Goal: Information Seeking & Learning: Check status

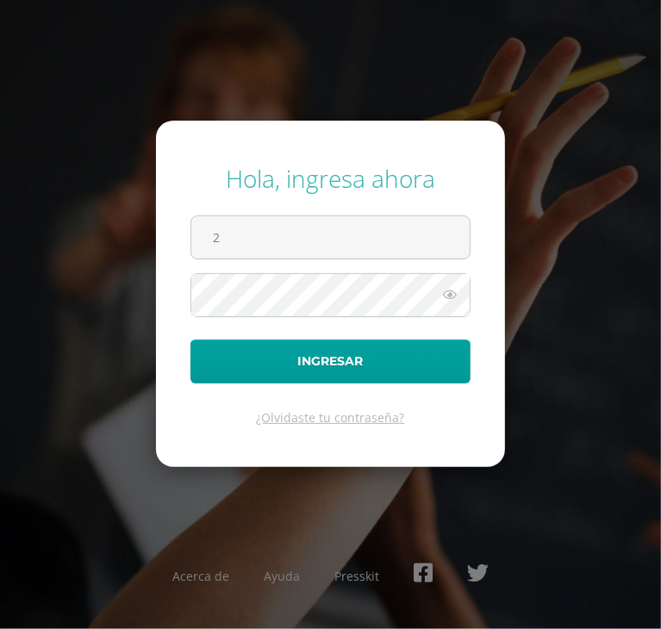
type input "2022003@maiagt.org"
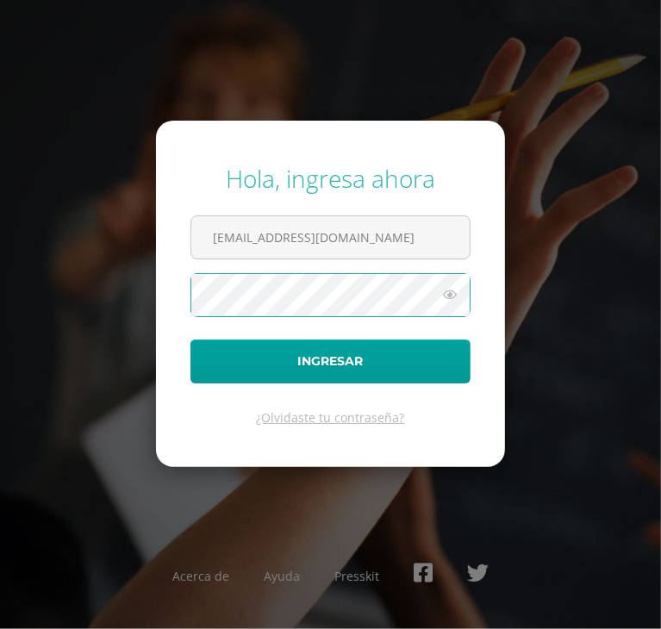
click at [191, 340] on button "Ingresar" at bounding box center [331, 362] width 280 height 44
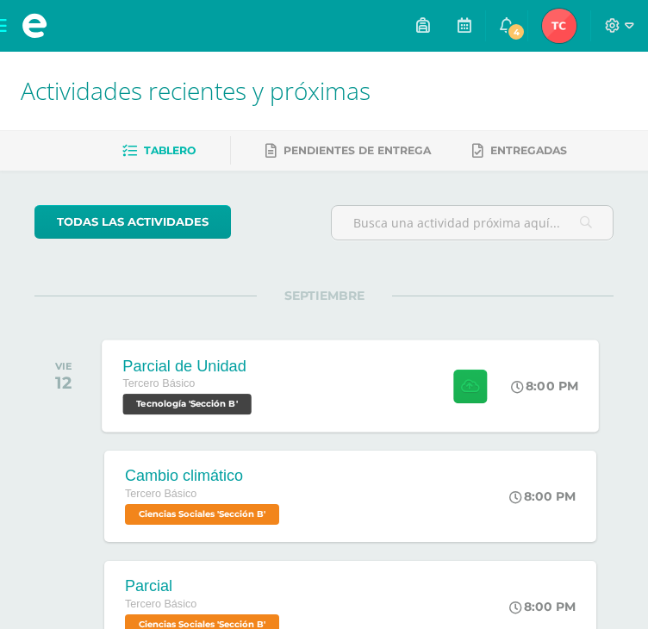
click at [461, 390] on icon at bounding box center [470, 386] width 18 height 15
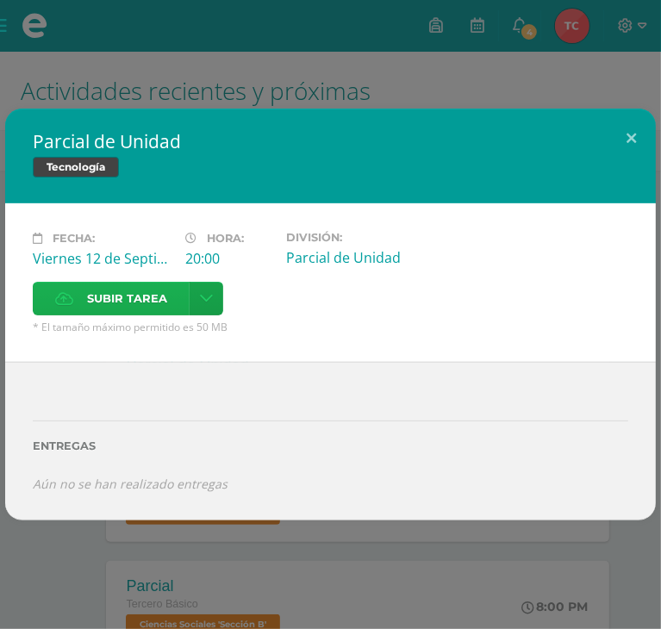
click at [190, 282] on label "Subir tarea" at bounding box center [111, 299] width 157 height 34
click at [0, 0] on input "Subir tarea" at bounding box center [0, 0] width 0 height 0
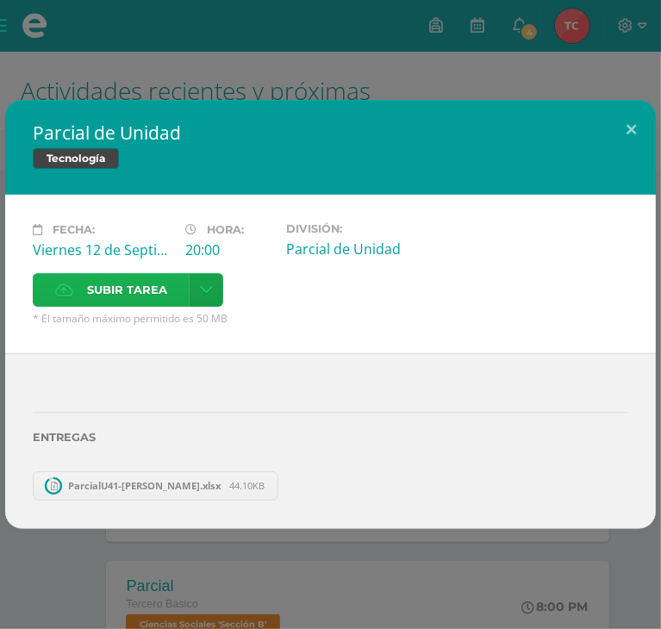
click at [497, 247] on div "Fecha: Viernes 12 de Septiembre Hora: 20:00 División: Parcial de Unidad Aceptar" at bounding box center [330, 274] width 651 height 159
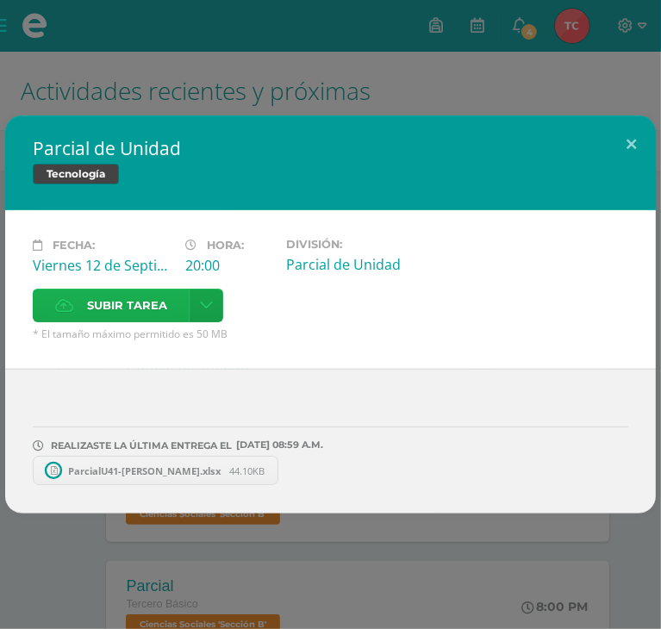
click at [167, 290] on span "Subir tarea" at bounding box center [127, 306] width 80 height 32
click at [0, 0] on input "Subir tarea" at bounding box center [0, 0] width 0 height 0
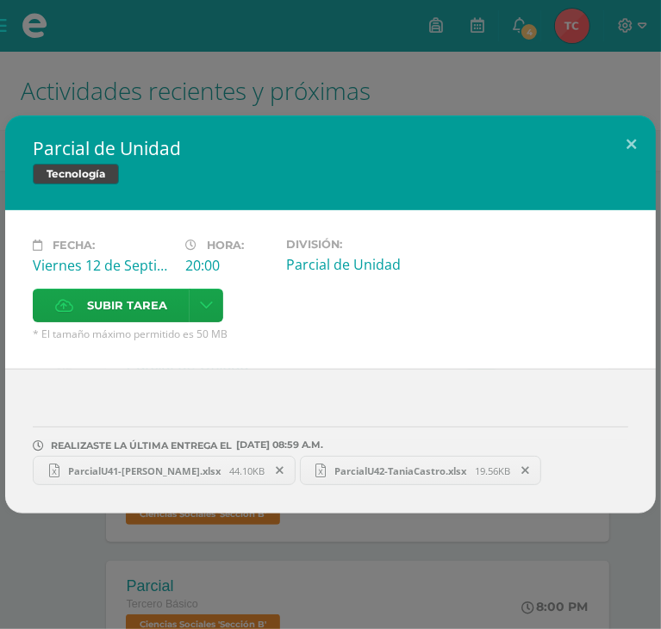
click at [266, 461] on span at bounding box center [280, 470] width 29 height 19
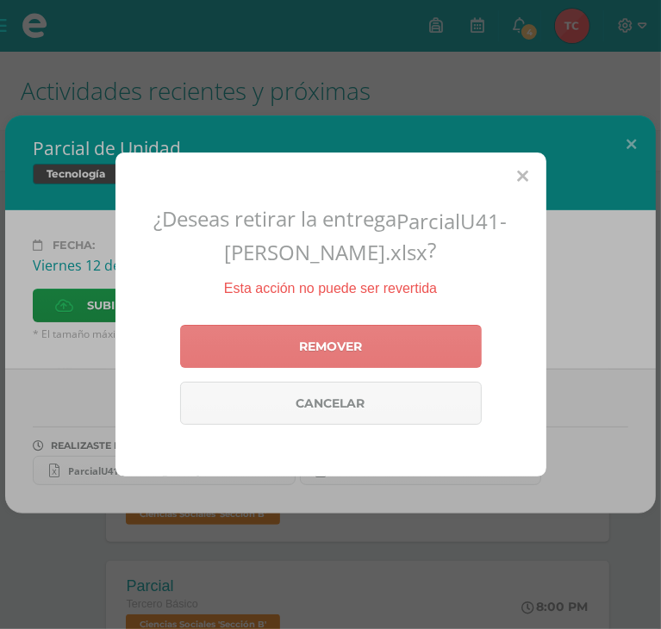
click at [322, 342] on link "Remover" at bounding box center [331, 346] width 302 height 43
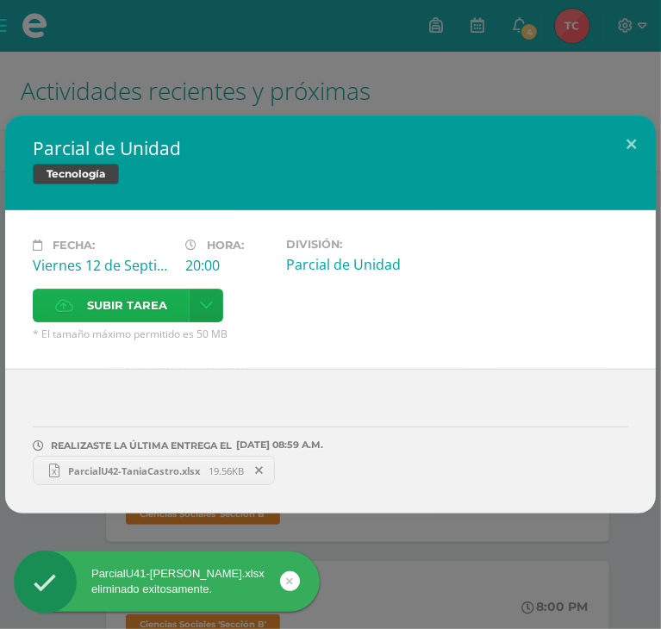
click at [167, 290] on span "Subir tarea" at bounding box center [127, 306] width 80 height 32
click at [0, 0] on input "Subir tarea" at bounding box center [0, 0] width 0 height 0
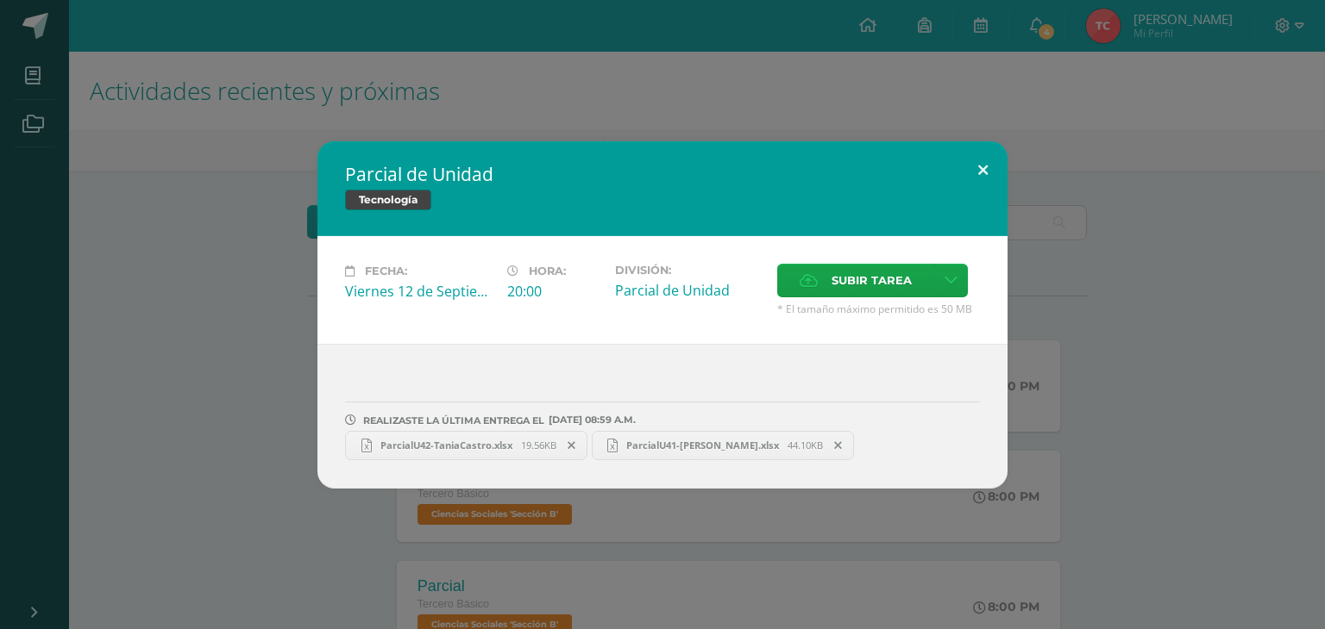
click at [661, 163] on button at bounding box center [982, 170] width 49 height 59
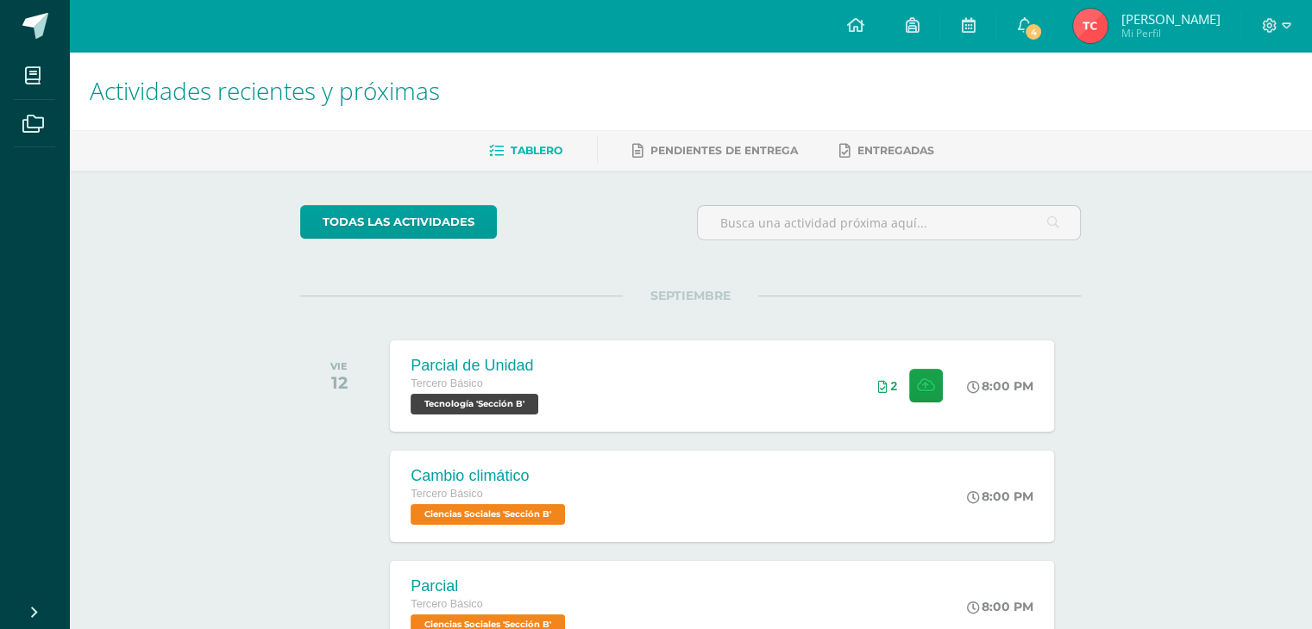
click at [661, 122] on h1 "Actividades recientes y próximas" at bounding box center [690, 91] width 1201 height 78
click at [661, 34] on span "4" at bounding box center [1033, 31] width 19 height 19
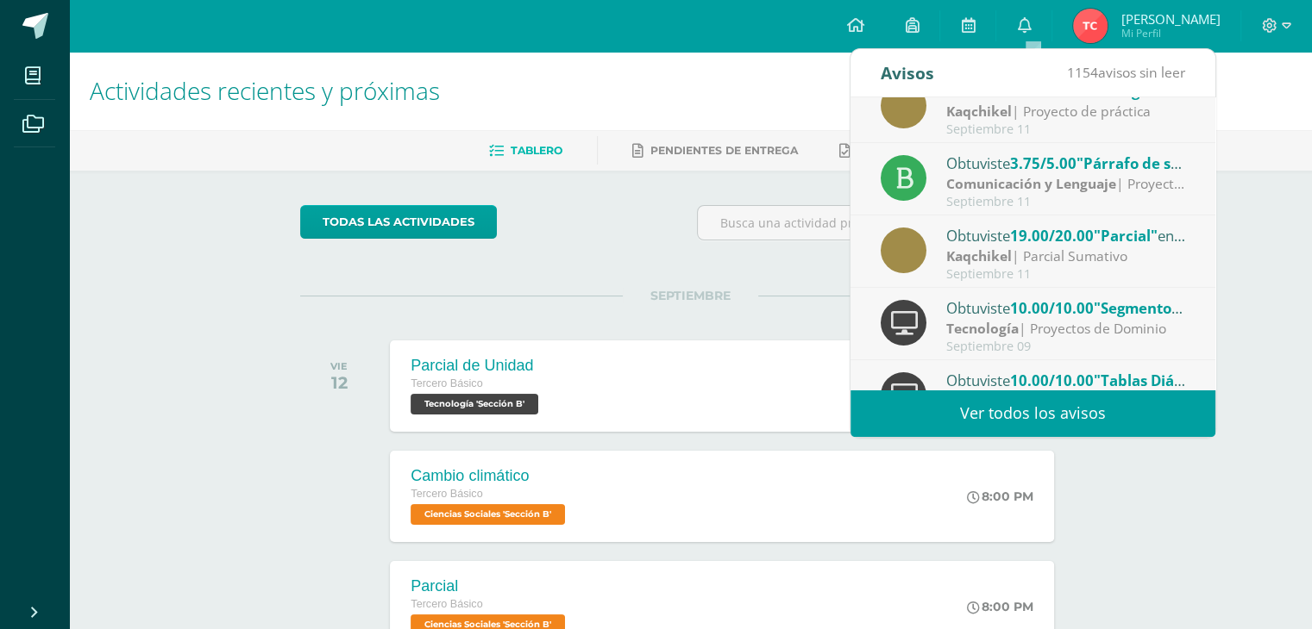
scroll to position [286, 0]
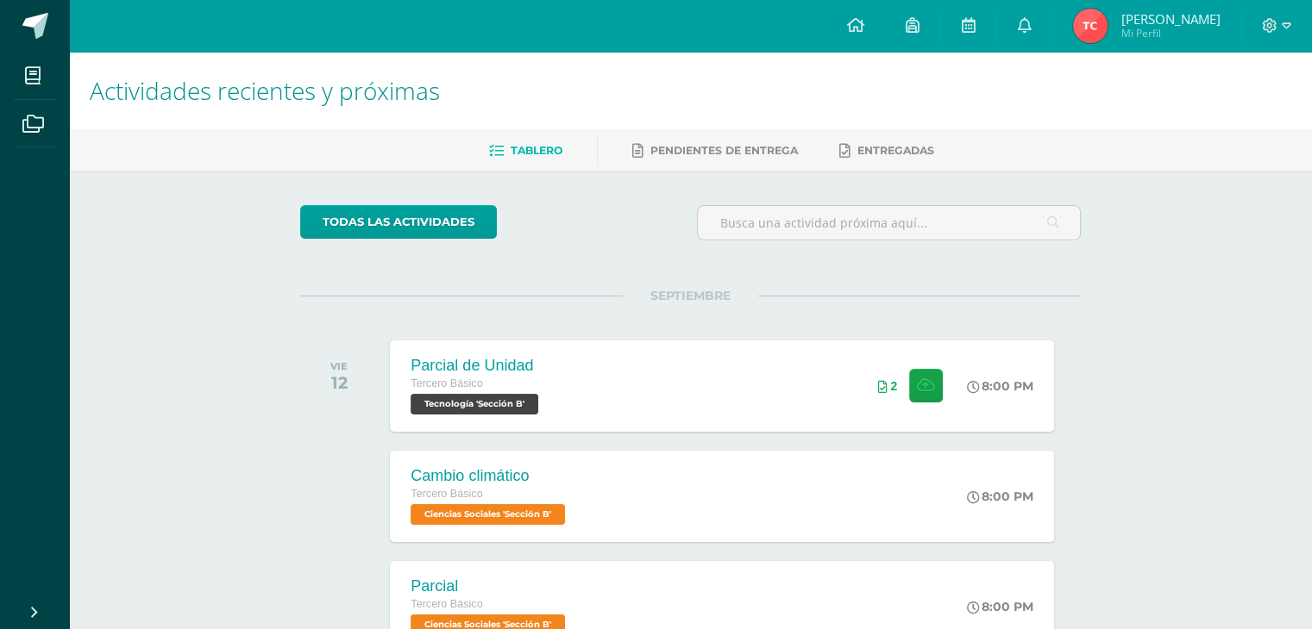
click at [661, 23] on img at bounding box center [1090, 26] width 34 height 34
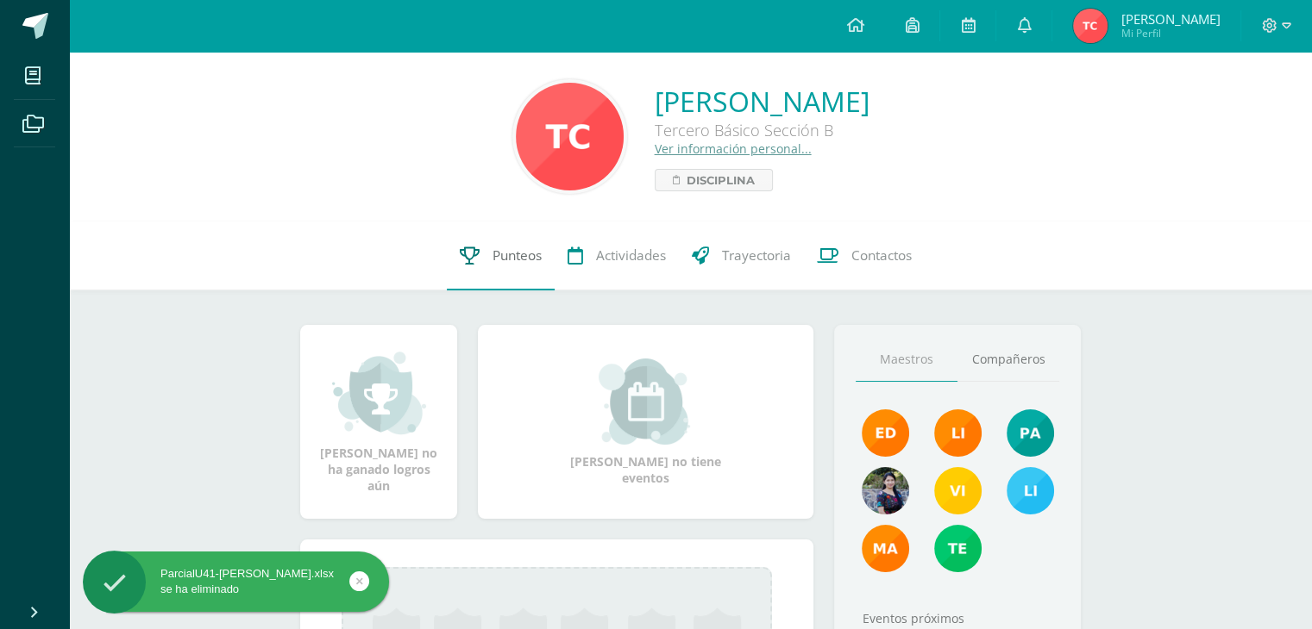
click at [460, 254] on icon at bounding box center [470, 256] width 20 height 18
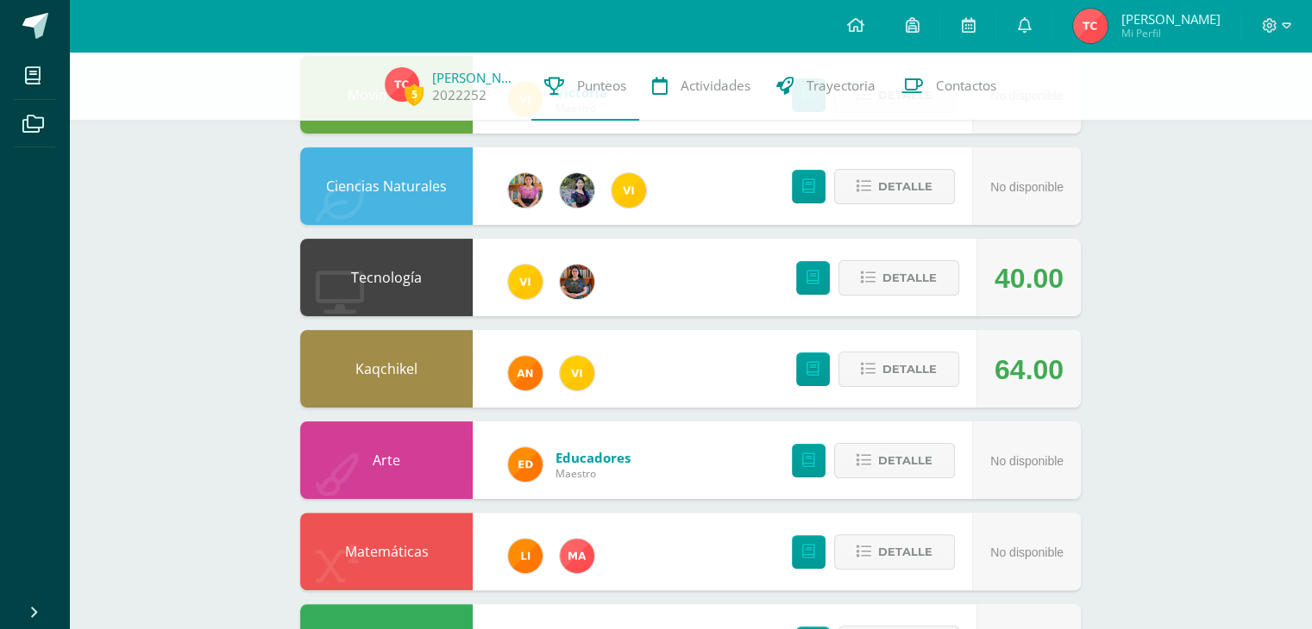
scroll to position [309, 0]
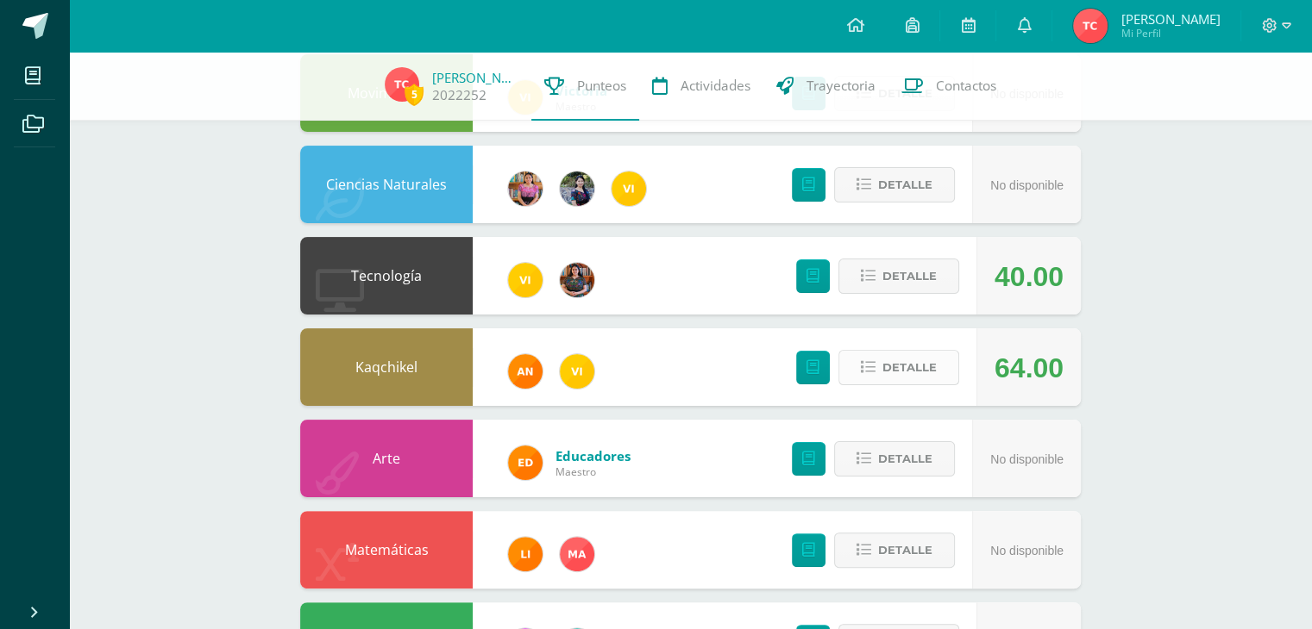
click at [905, 363] on span "Detalle" at bounding box center [909, 368] width 54 height 32
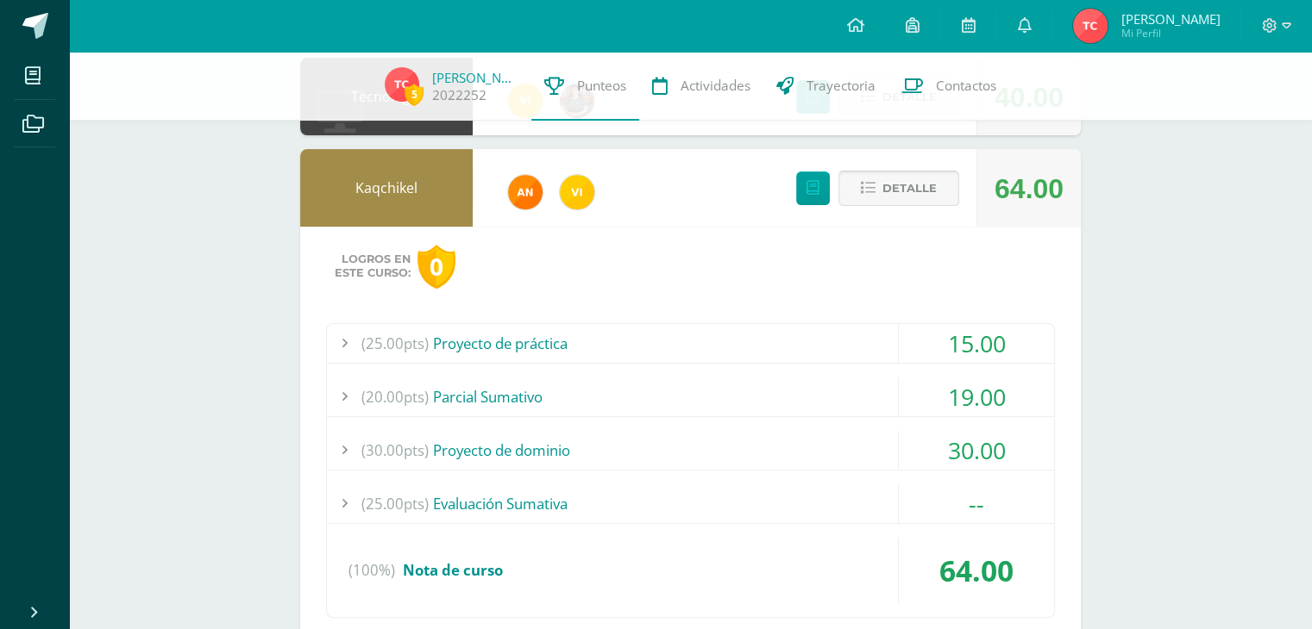
scroll to position [535, 0]
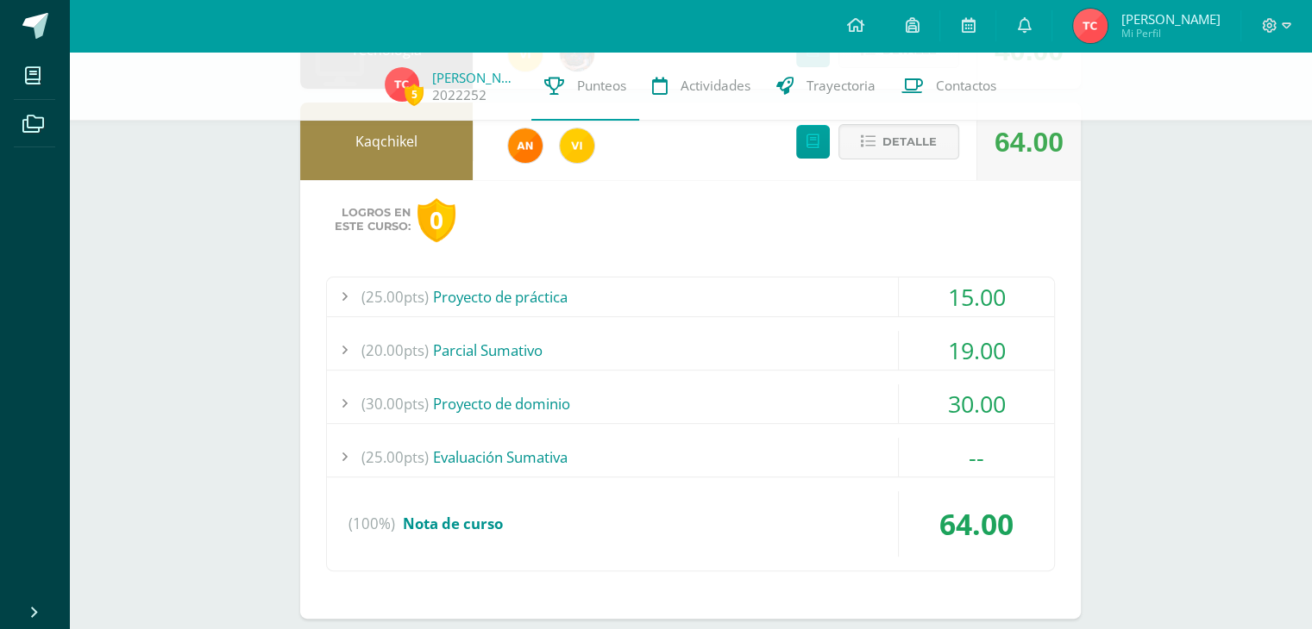
click at [952, 308] on div "15.00" at bounding box center [976, 297] width 155 height 39
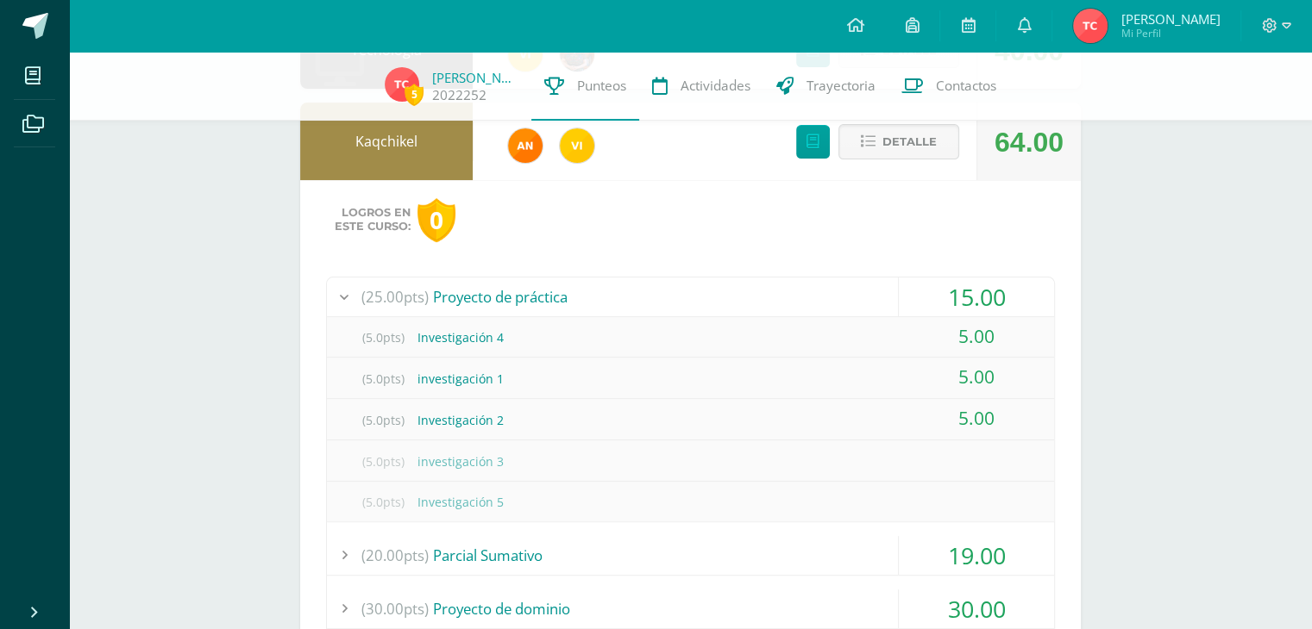
click at [952, 308] on div "15.00" at bounding box center [976, 297] width 155 height 39
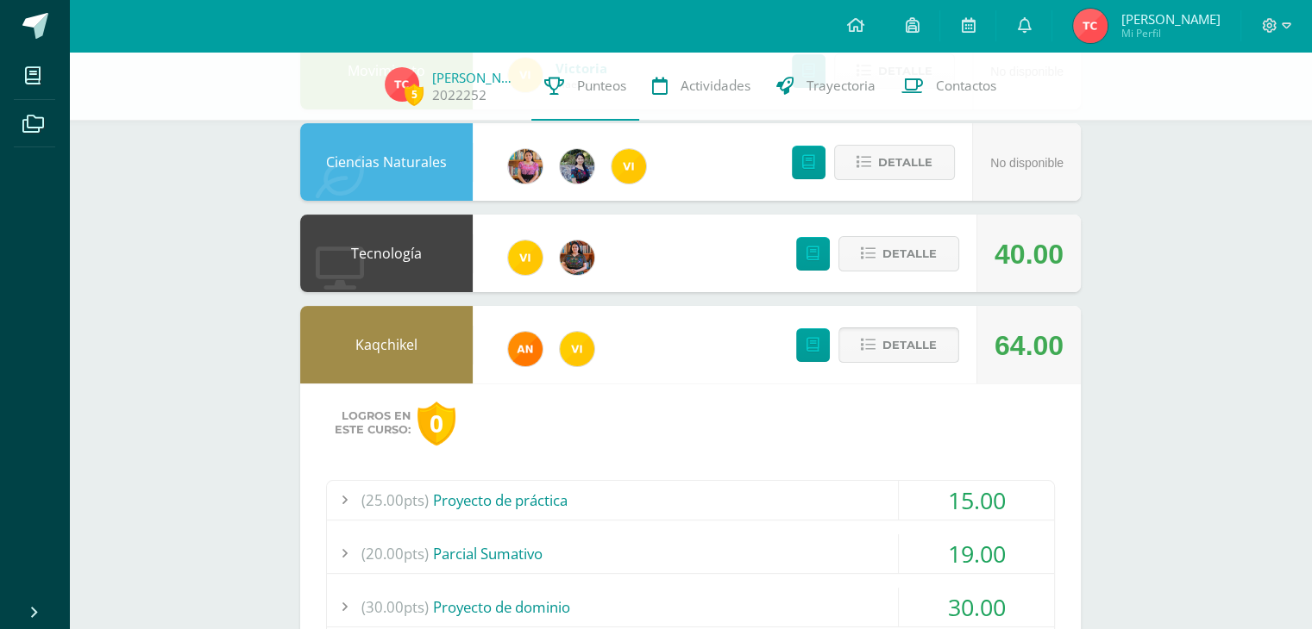
click at [935, 347] on span "Detalle" at bounding box center [909, 345] width 54 height 32
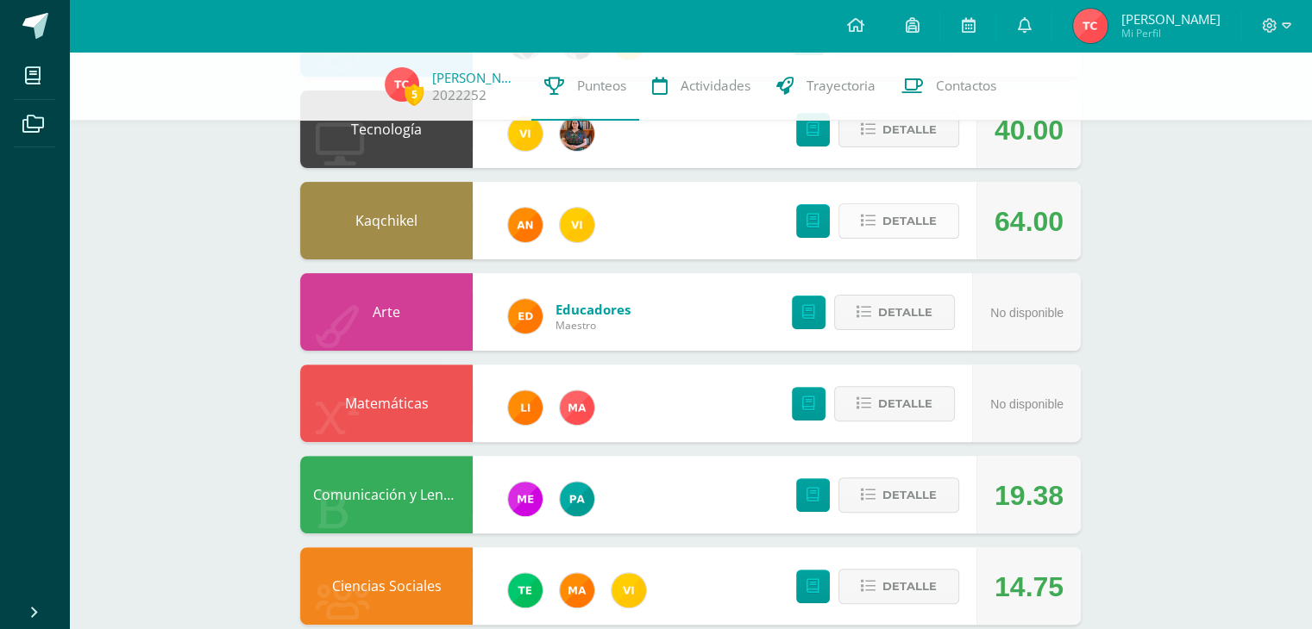
scroll to position [455, 0]
click at [905, 498] on span "Detalle" at bounding box center [909, 495] width 54 height 32
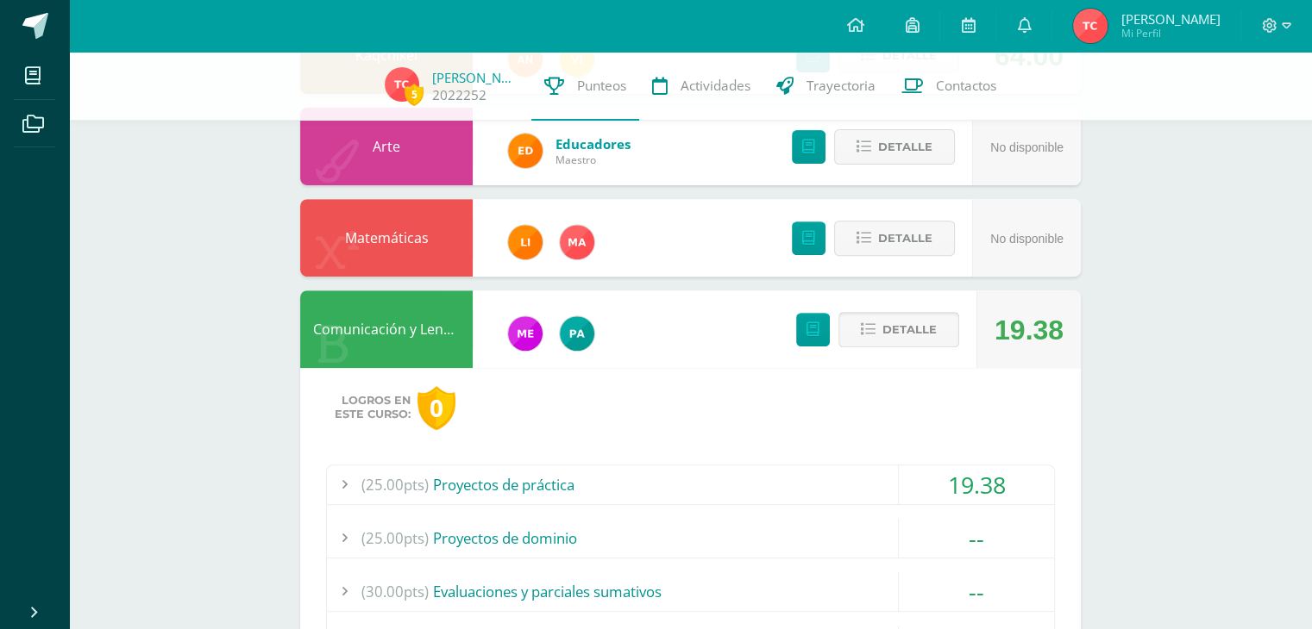
scroll to position [652, 0]
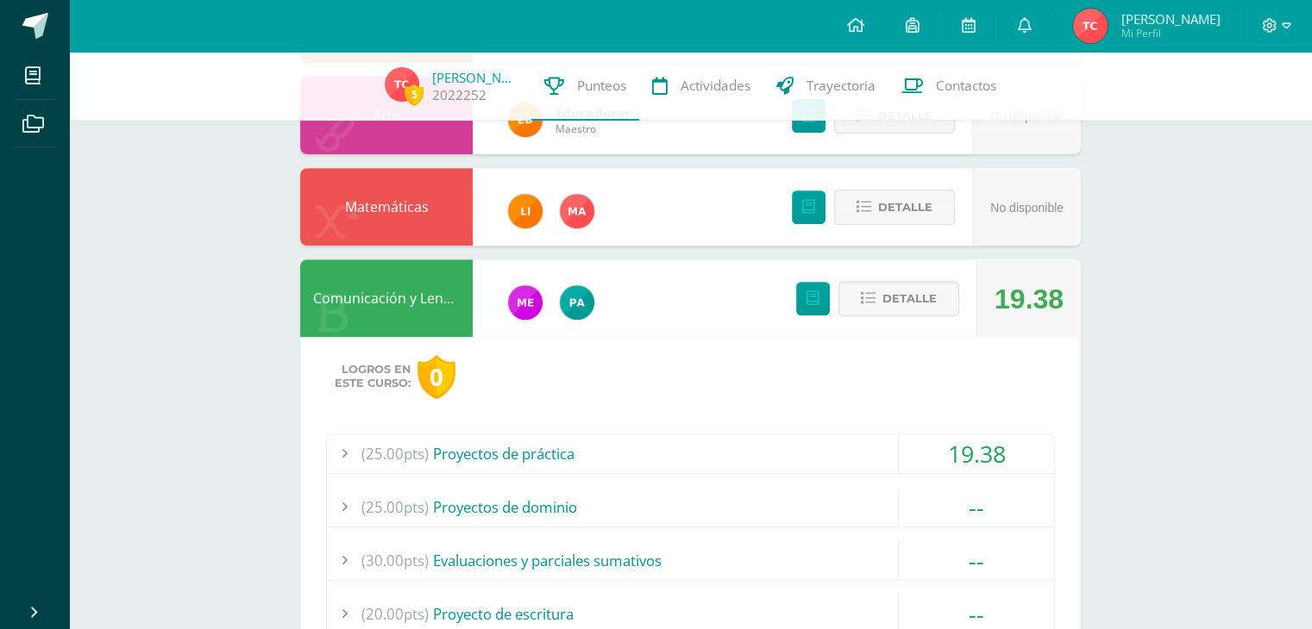
click at [986, 452] on div "19.38" at bounding box center [976, 454] width 155 height 39
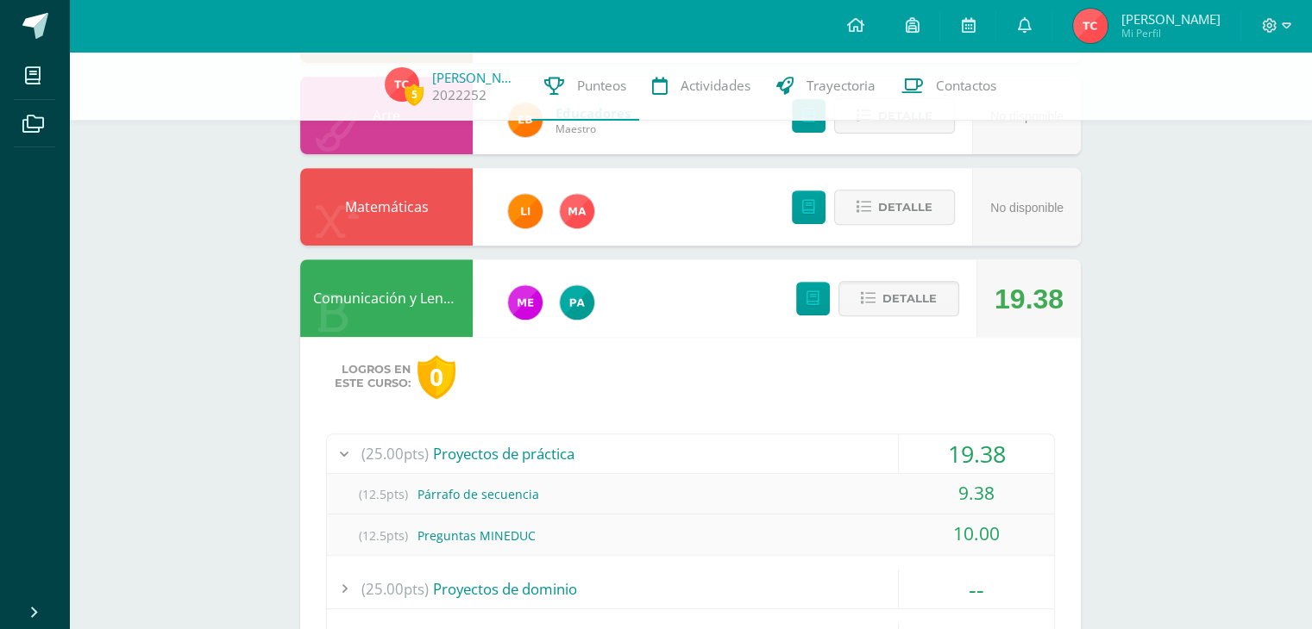
click at [986, 452] on div "19.38" at bounding box center [976, 454] width 155 height 39
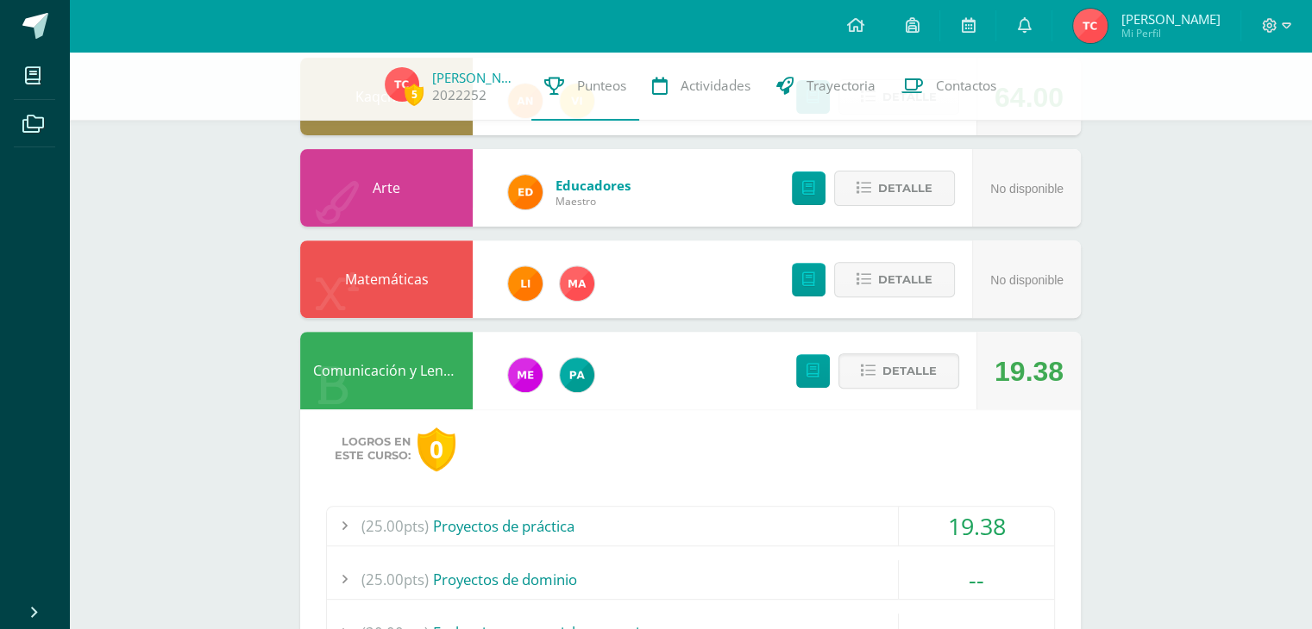
scroll to position [561, 0]
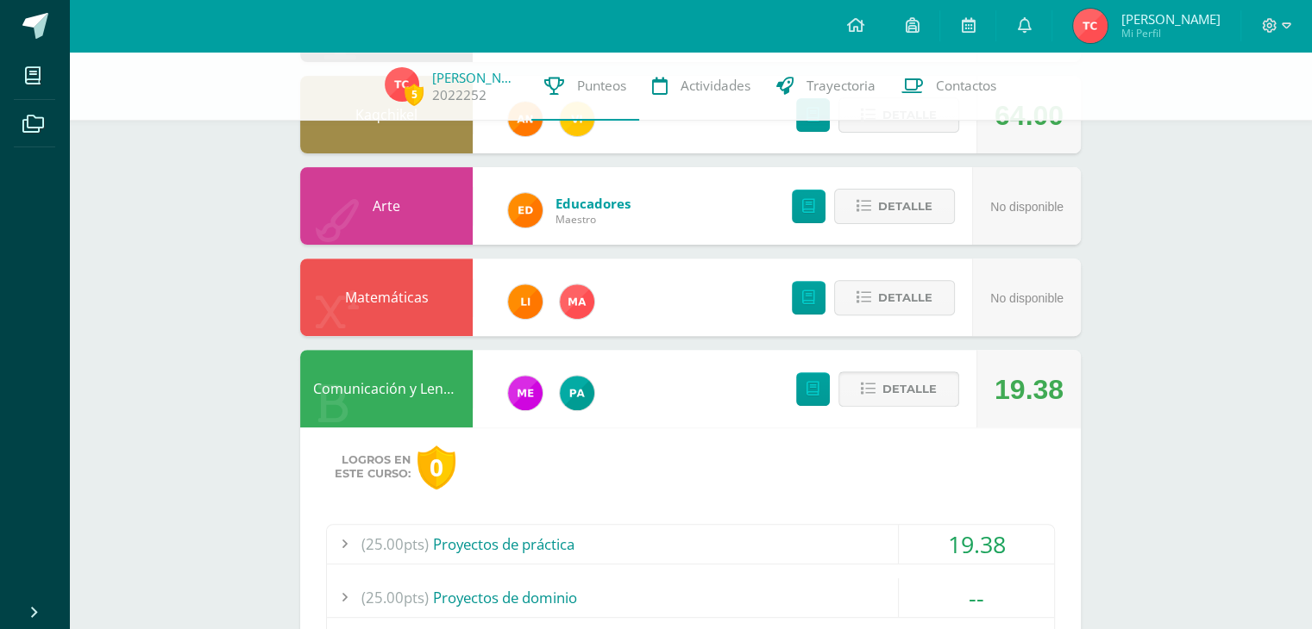
click at [924, 397] on span "Detalle" at bounding box center [909, 389] width 54 height 32
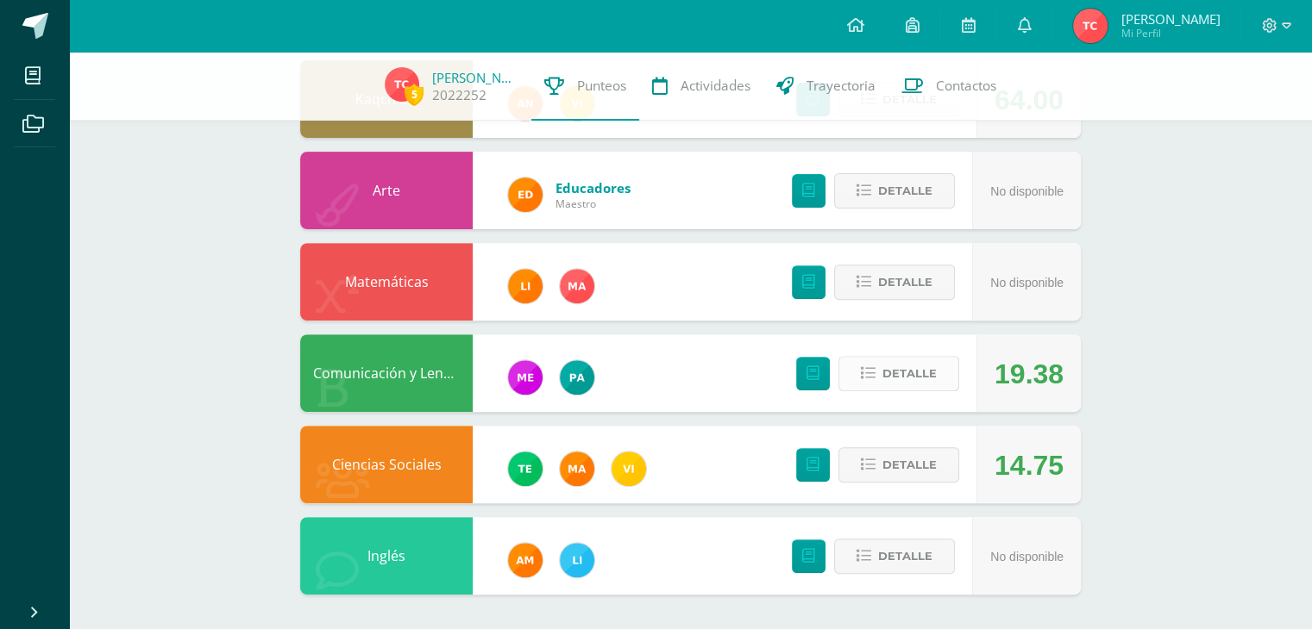
scroll to position [576, 0]
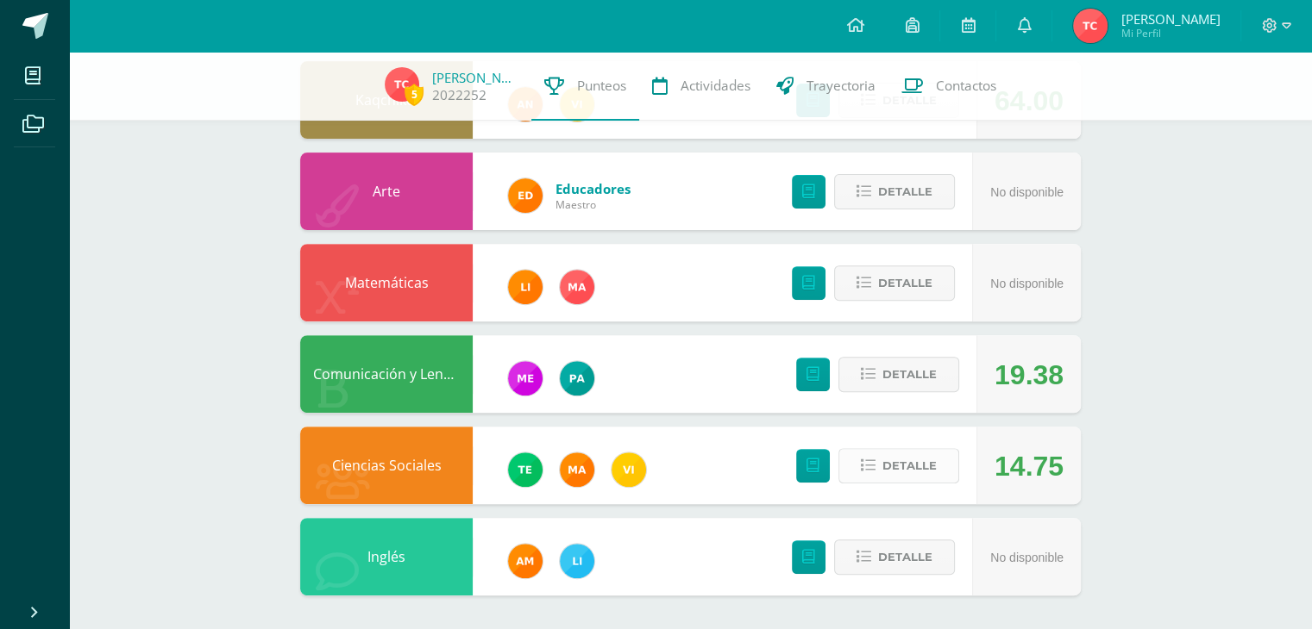
click at [911, 462] on span "Detalle" at bounding box center [909, 466] width 54 height 32
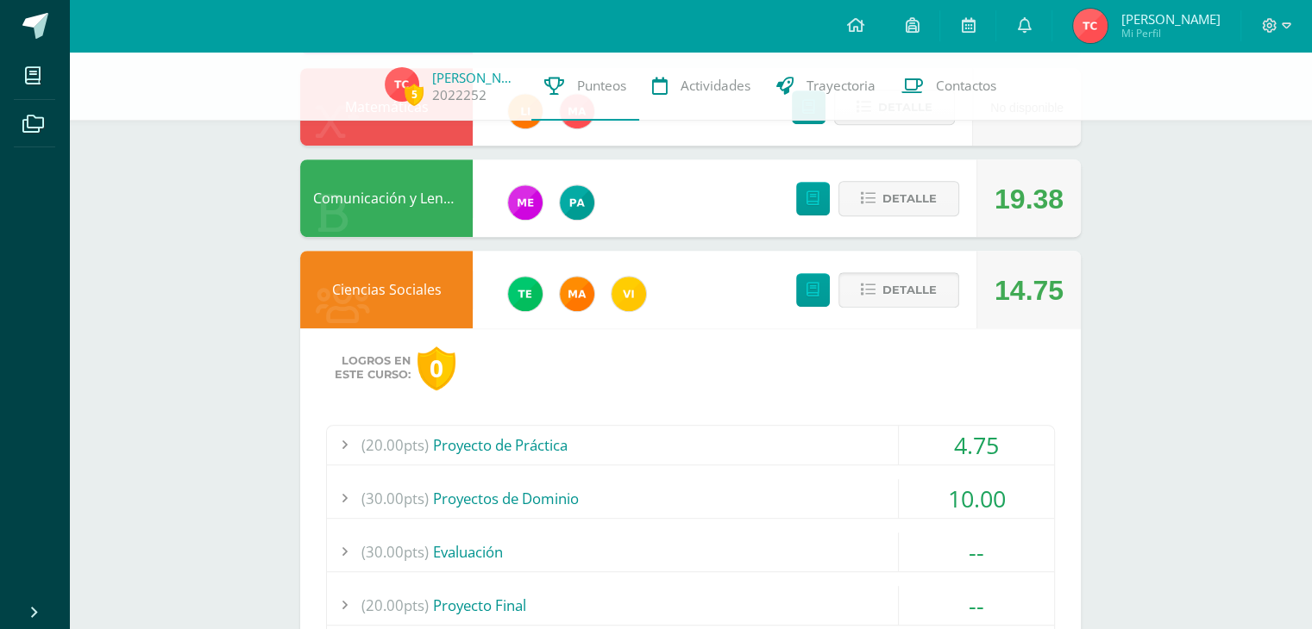
scroll to position [752, 0]
click at [967, 446] on div "4.75" at bounding box center [976, 445] width 155 height 39
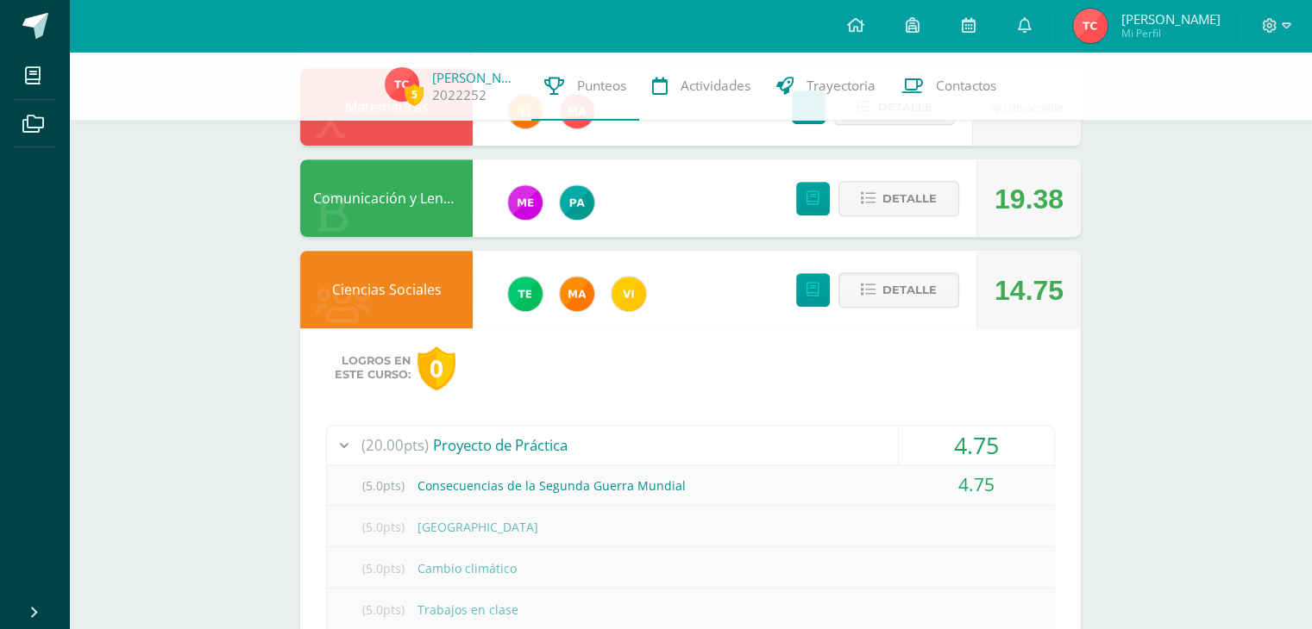
click at [966, 445] on div "4.75" at bounding box center [976, 445] width 155 height 39
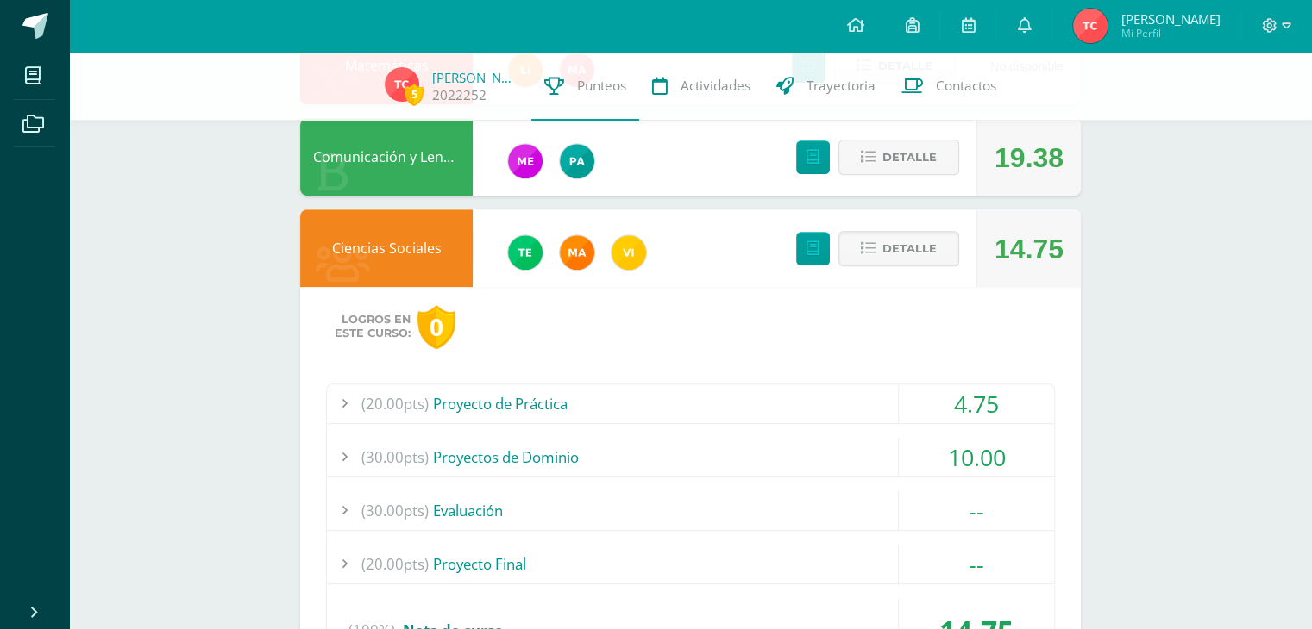
scroll to position [795, 0]
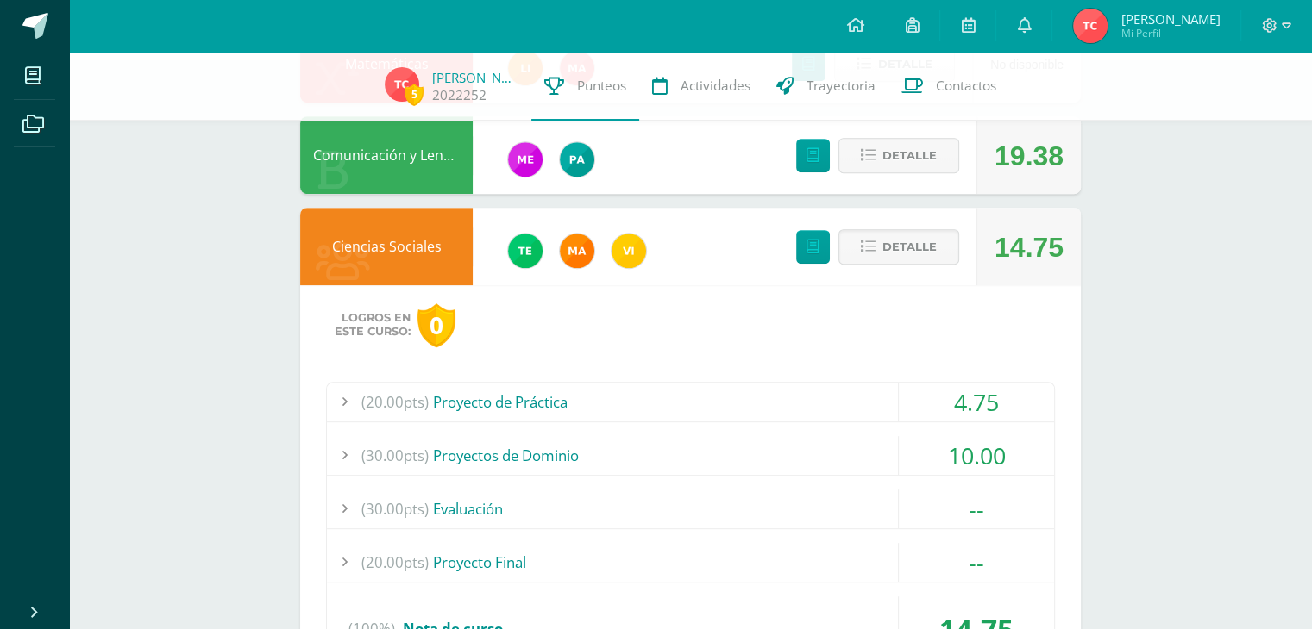
click at [966, 445] on div "10.00" at bounding box center [976, 455] width 155 height 39
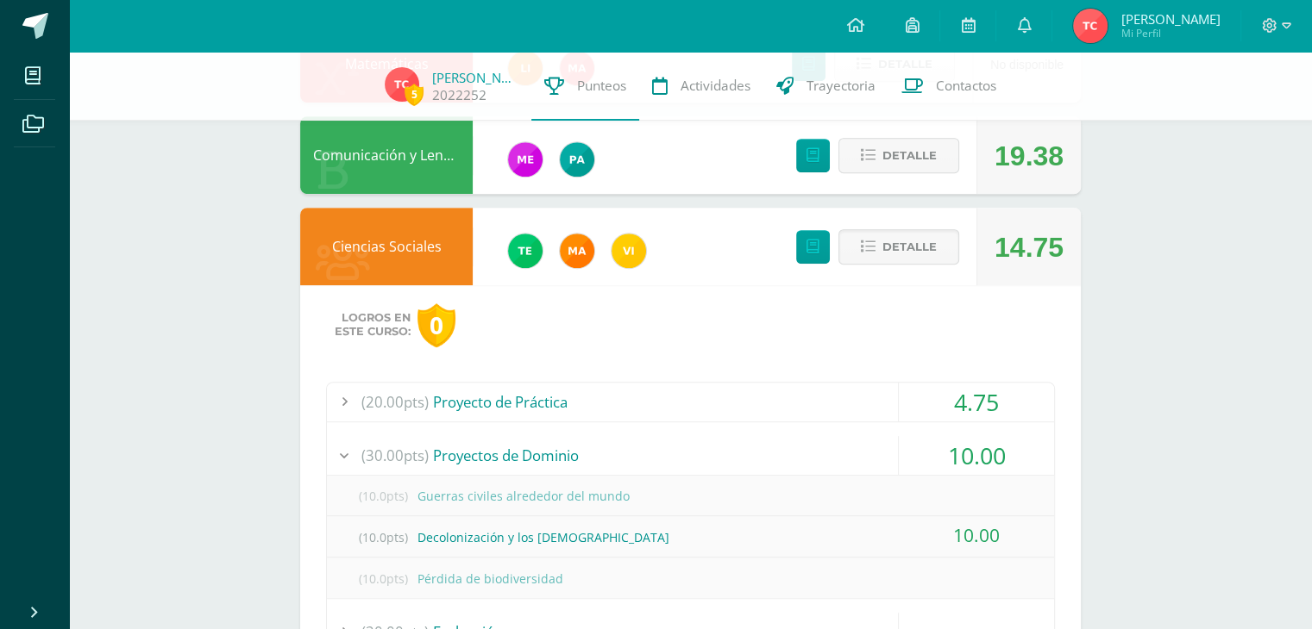
click at [966, 445] on div "10.00" at bounding box center [976, 455] width 155 height 39
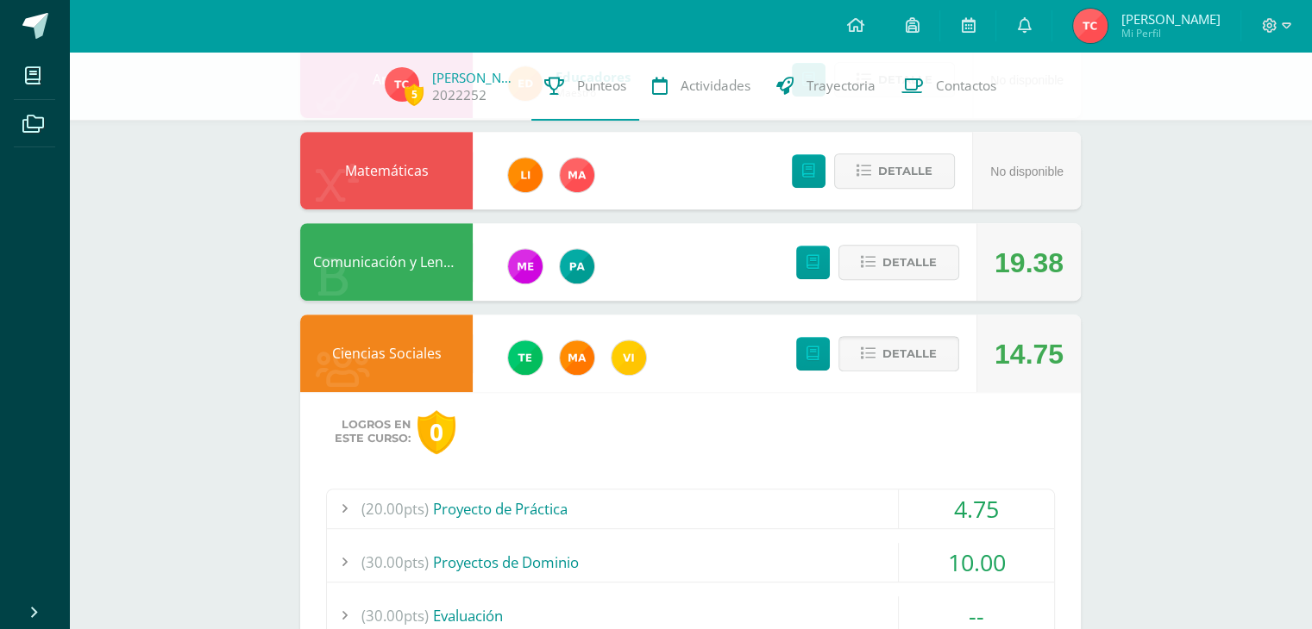
click at [911, 360] on span "Detalle" at bounding box center [909, 354] width 54 height 32
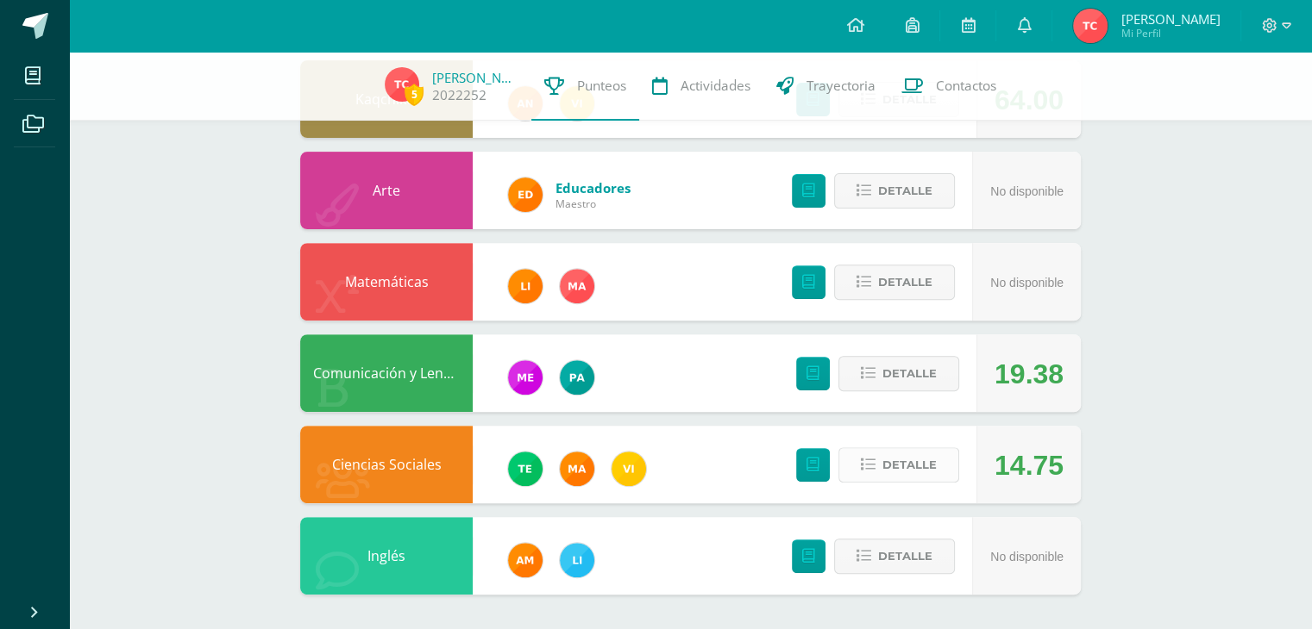
scroll to position [0, 0]
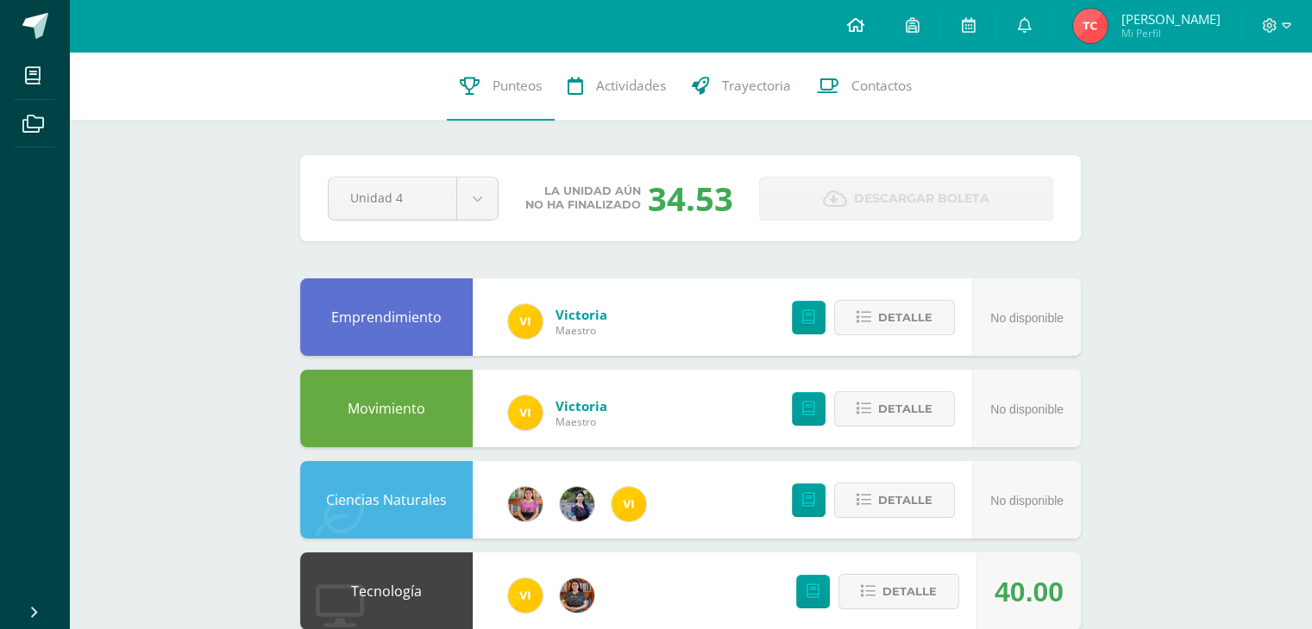
click at [861, 28] on icon at bounding box center [854, 25] width 17 height 16
